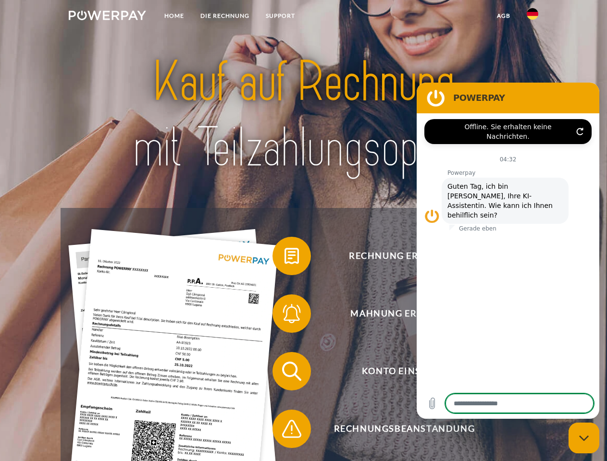
click at [107, 17] on img at bounding box center [107, 16] width 77 height 10
click at [532, 17] on img at bounding box center [532, 14] width 12 height 12
click at [503, 16] on link "agb" at bounding box center [503, 15] width 30 height 17
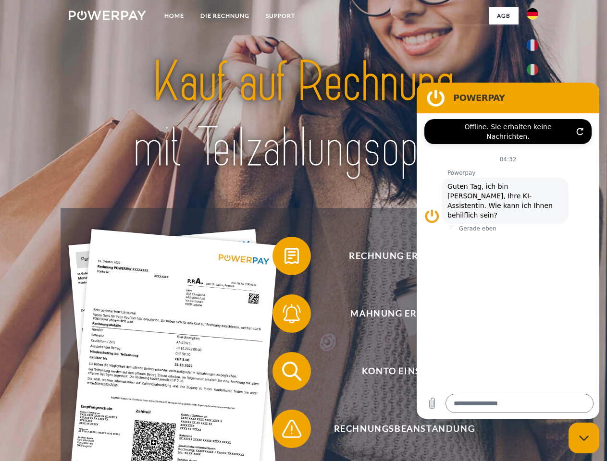
click at [284, 258] on span at bounding box center [277, 256] width 48 height 48
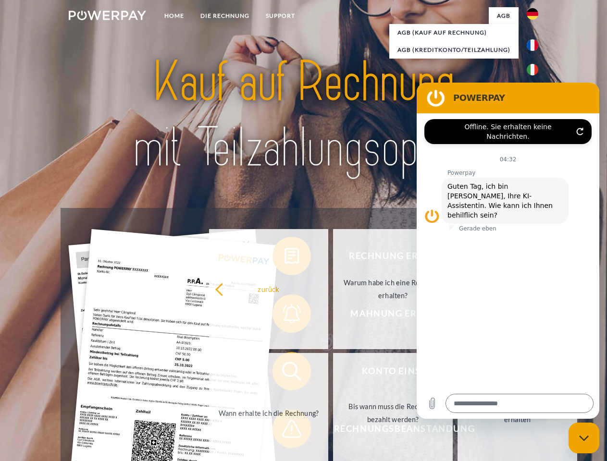
click at [284, 316] on div "Rechnung erhalten? Mahnung erhalten? Konto einsehen" at bounding box center [303, 400] width 485 height 384
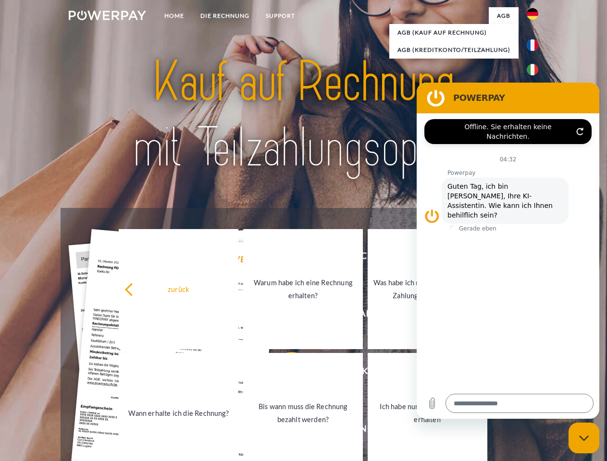
click at [284, 373] on link "Bis wann muss die Rechnung bezahlt werden?" at bounding box center [303, 413] width 120 height 120
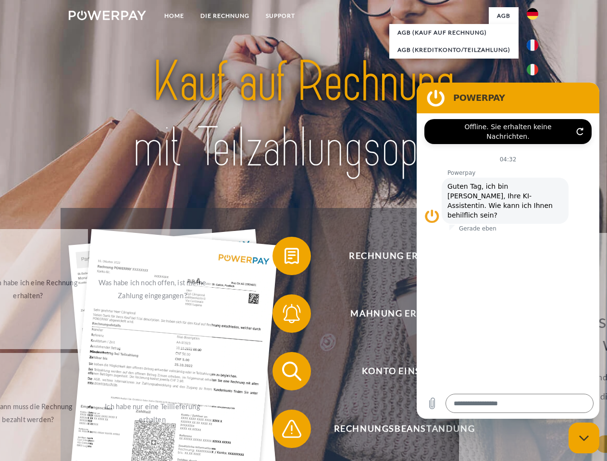
click at [284, 431] on span at bounding box center [277, 429] width 48 height 48
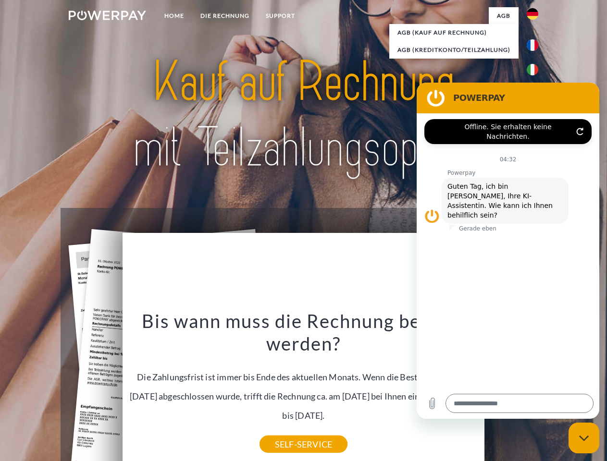
click at [584, 438] on icon "Messaging-Fenster schließen" at bounding box center [584, 438] width 10 height 6
type textarea "*"
